Goal: Task Accomplishment & Management: Manage account settings

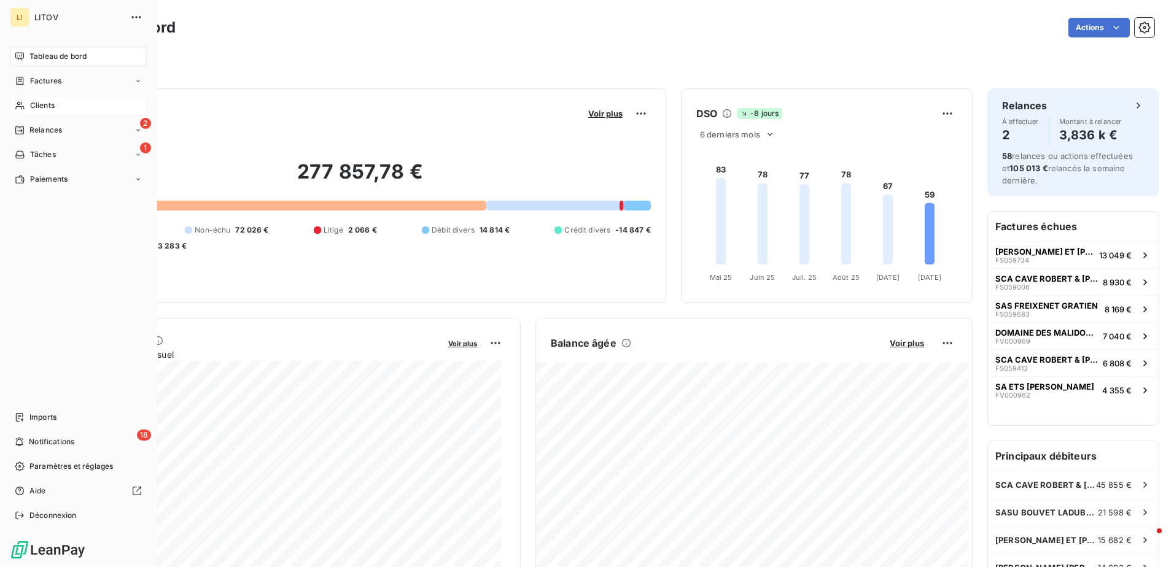
click at [41, 102] on span "Clients" at bounding box center [42, 105] width 25 height 11
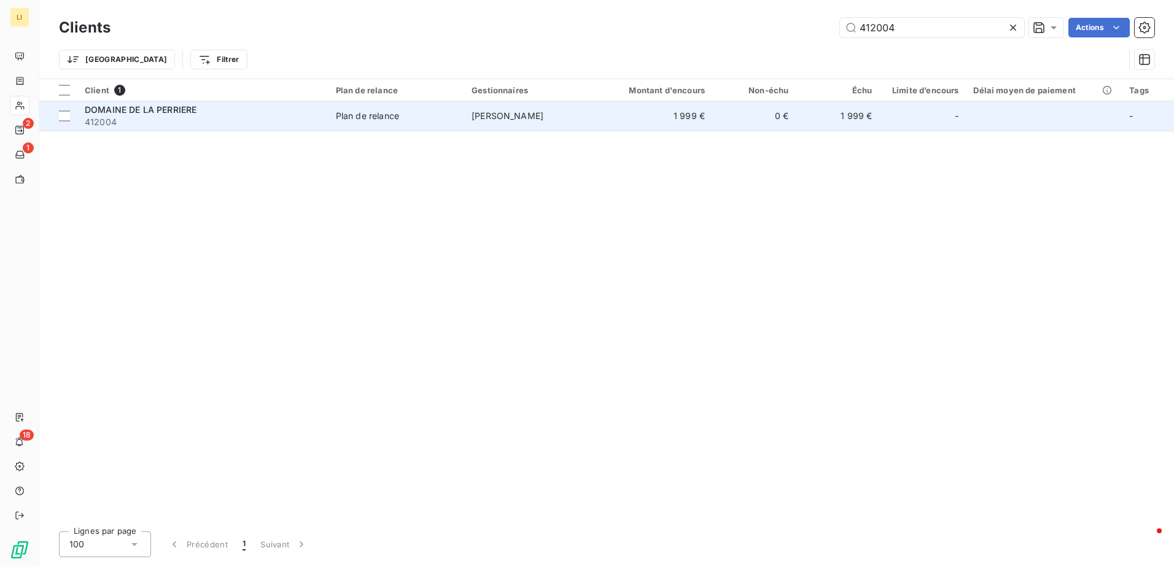
type input "412004"
click at [171, 116] on span "412004" at bounding box center [203, 122] width 236 height 12
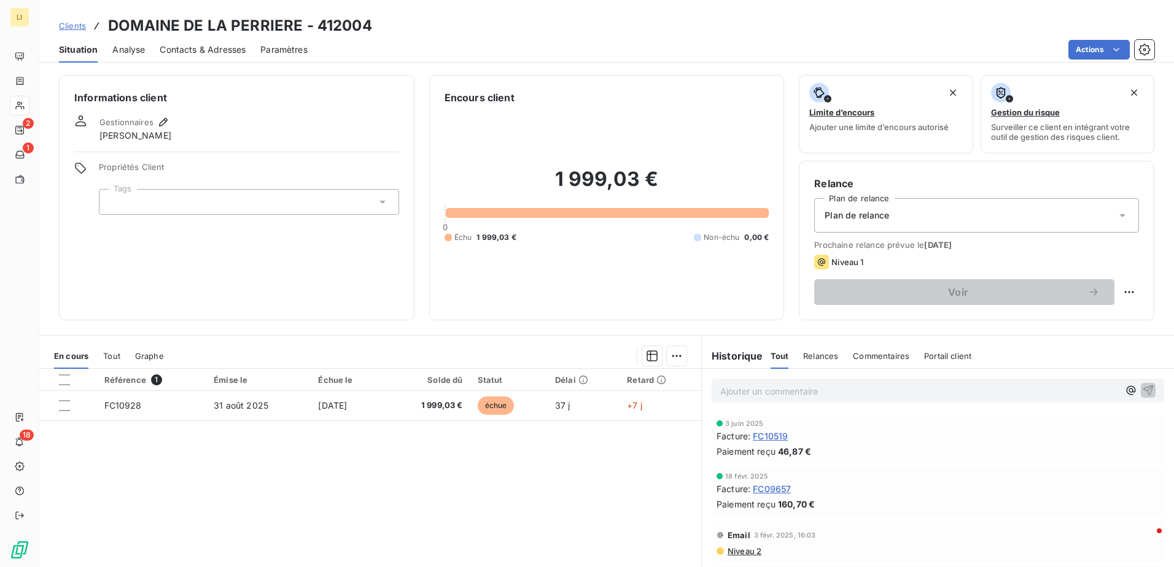
click at [211, 50] on span "Contacts & Adresses" at bounding box center [203, 50] width 86 height 12
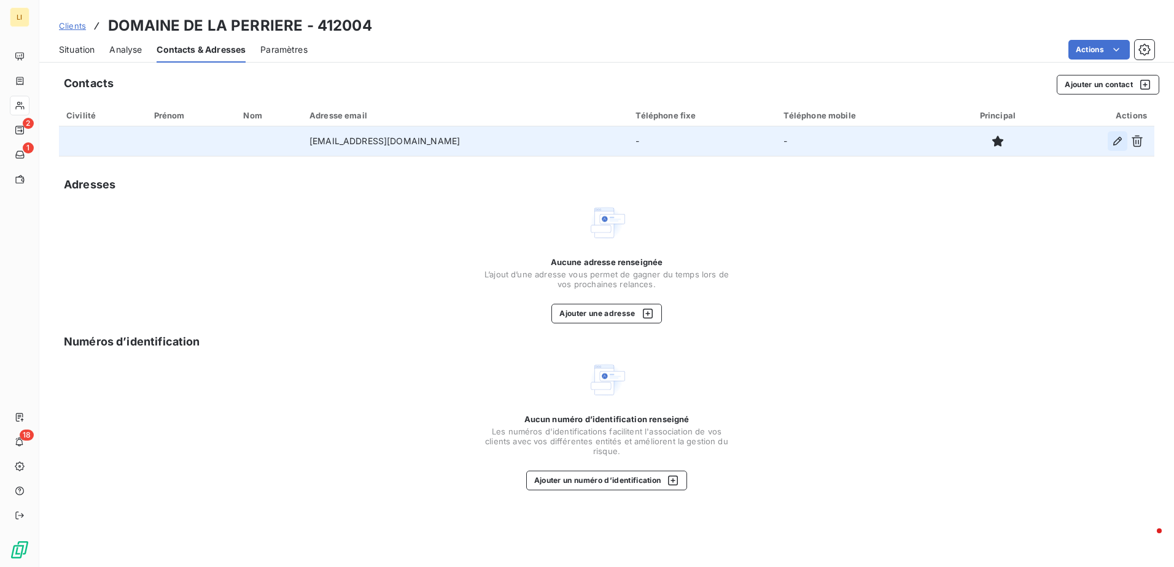
click at [1121, 138] on icon "button" at bounding box center [1117, 141] width 9 height 9
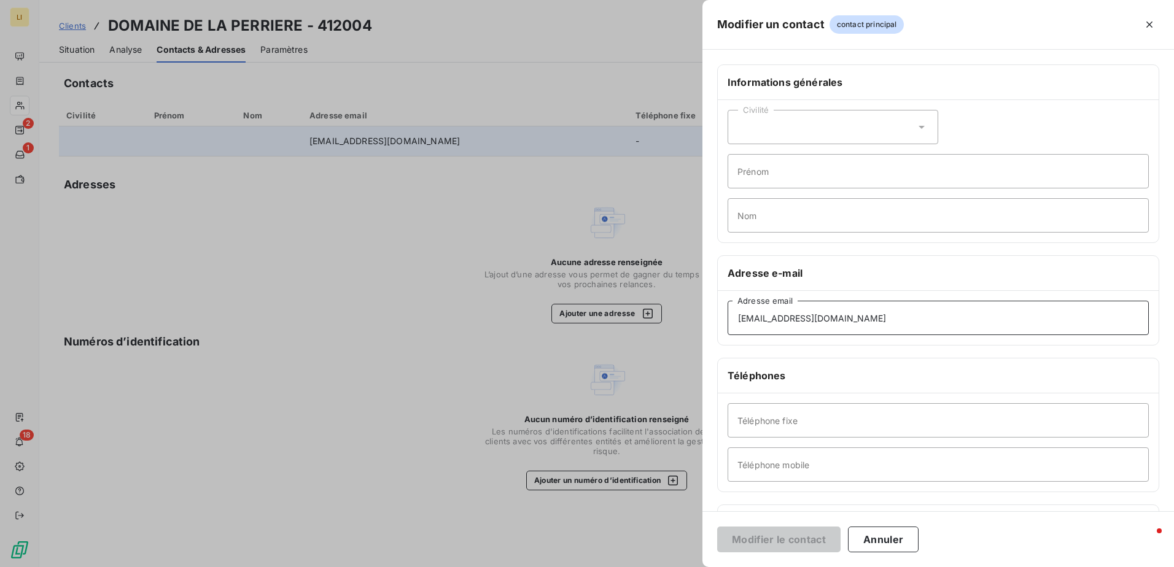
drag, startPoint x: 866, startPoint y: 322, endPoint x: 559, endPoint y: 340, distance: 308.2
click at [559, 567] on div "Modifier un contact contact principal Informations générales Civilité Prénom No…" at bounding box center [587, 567] width 1174 height 0
paste input "compta"
type input "[EMAIL_ADDRESS][DOMAIN_NAME]"
click at [799, 542] on button "Modifier le contact" at bounding box center [778, 540] width 123 height 26
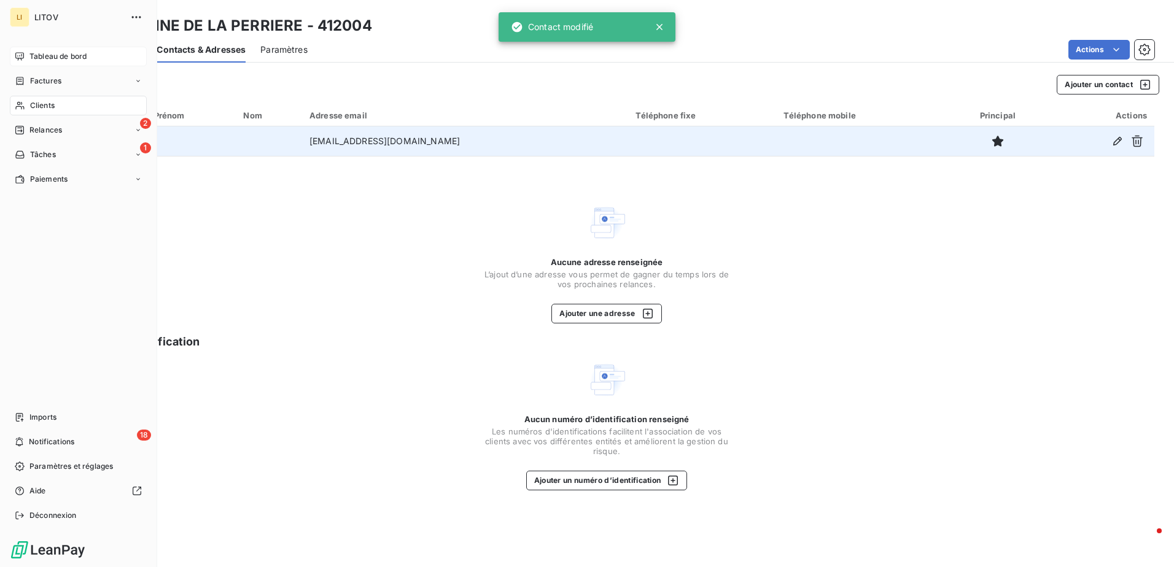
click at [24, 52] on icon at bounding box center [20, 57] width 10 height 10
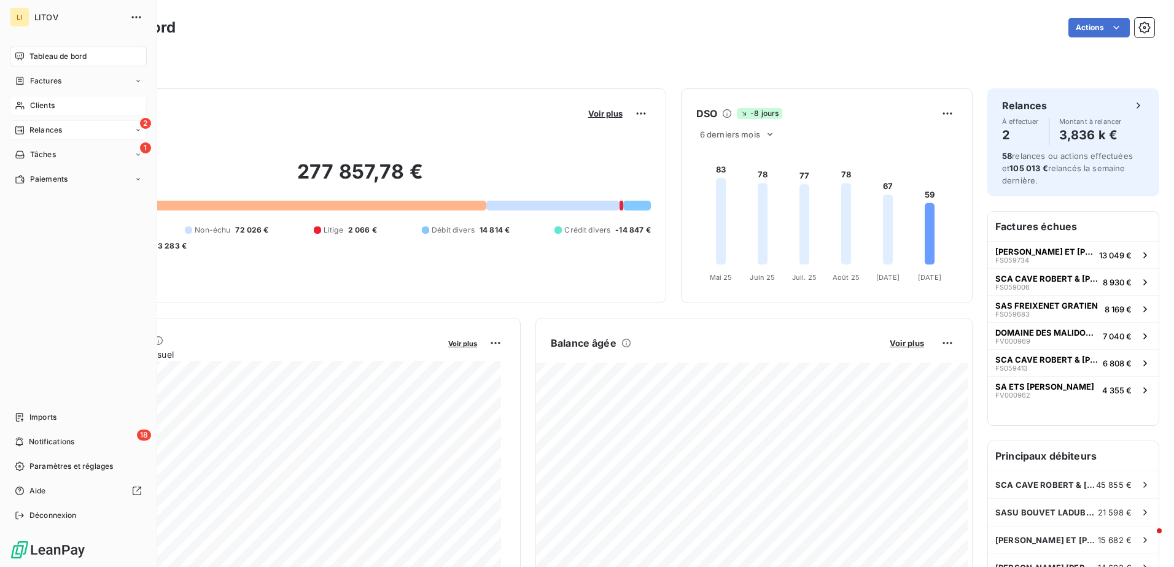
click at [39, 130] on span "Relances" at bounding box center [45, 130] width 33 height 11
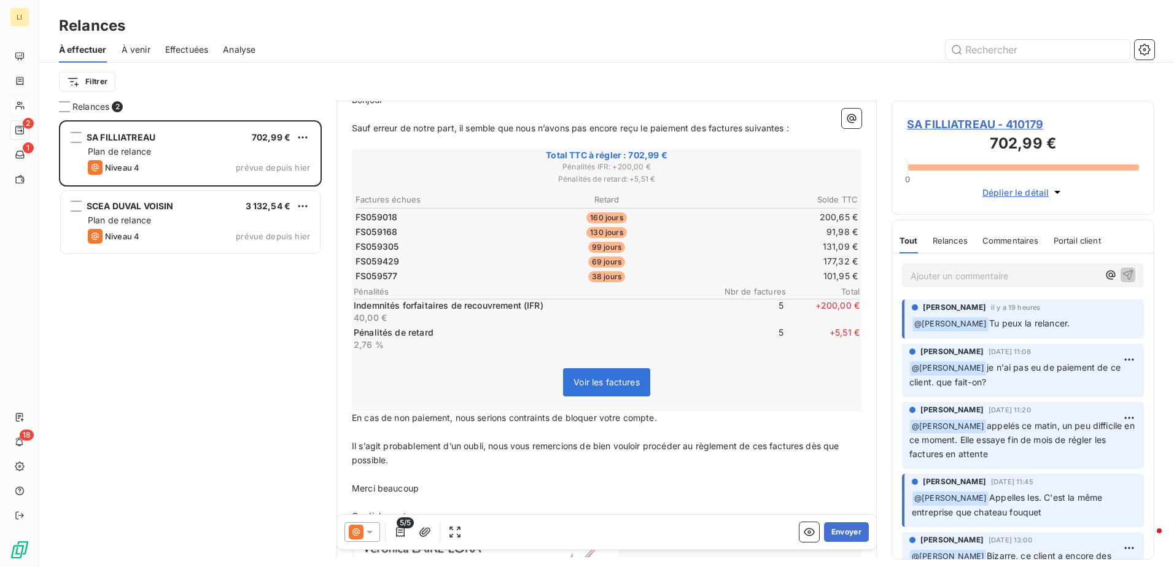
scroll to position [165, 0]
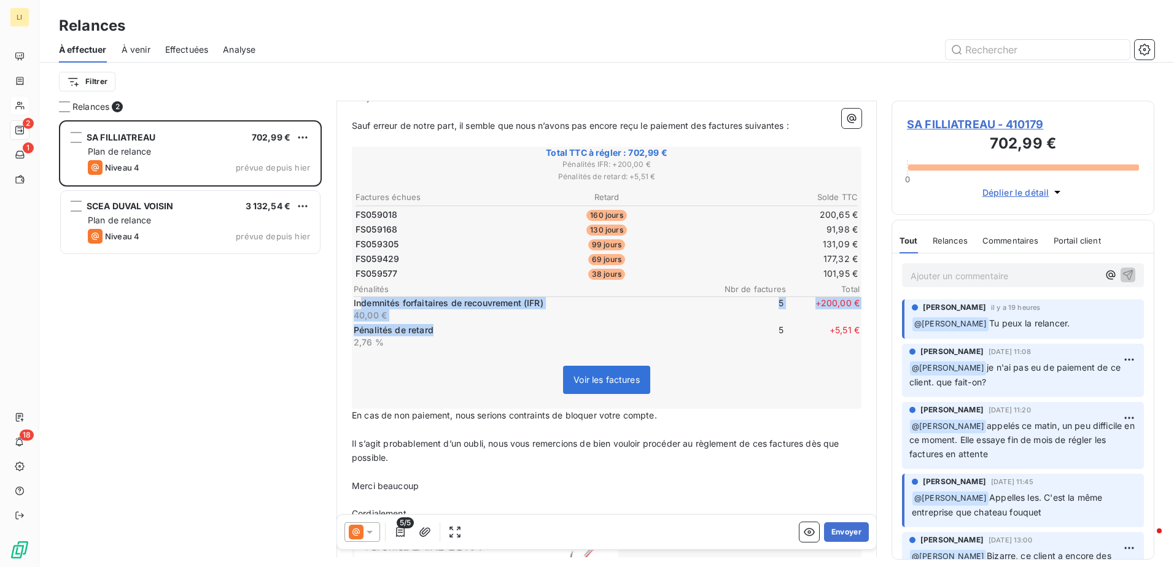
drag, startPoint x: 362, startPoint y: 302, endPoint x: 524, endPoint y: 323, distance: 162.8
click at [524, 323] on div "Indemnités forfaitaires de recouvrement (IFR) 40,00 € 5 + 200,00 € Pénalités de…" at bounding box center [607, 323] width 506 height 52
click at [518, 450] on p "Il s’agit probablement d’un oubli, nous vous remercions de bien vouloir procéde…" at bounding box center [607, 451] width 510 height 28
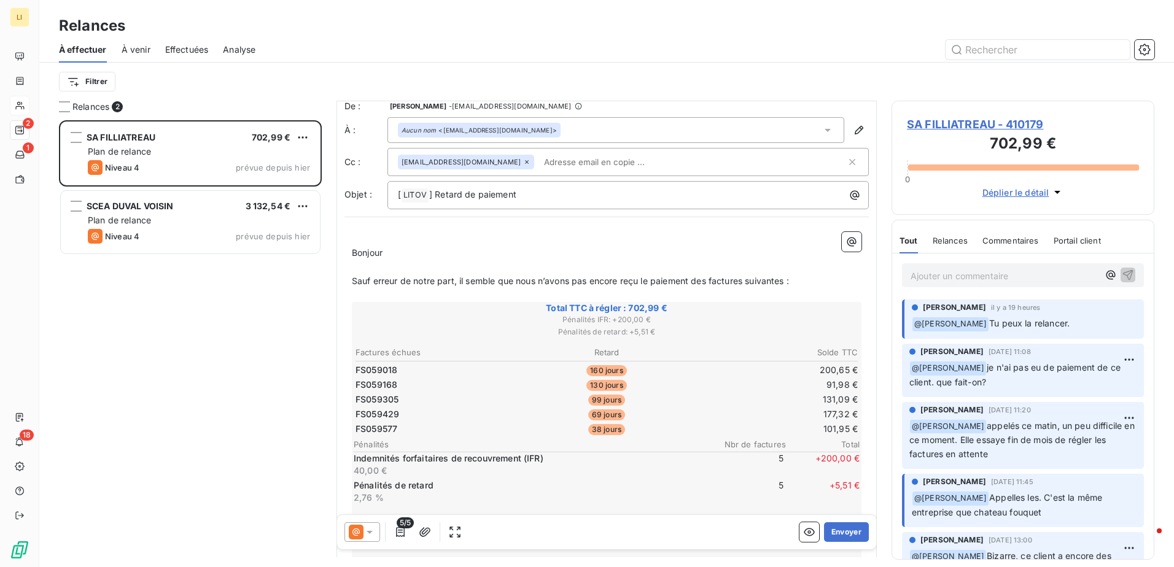
scroll to position [0, 0]
